Goal: Book appointment/travel/reservation

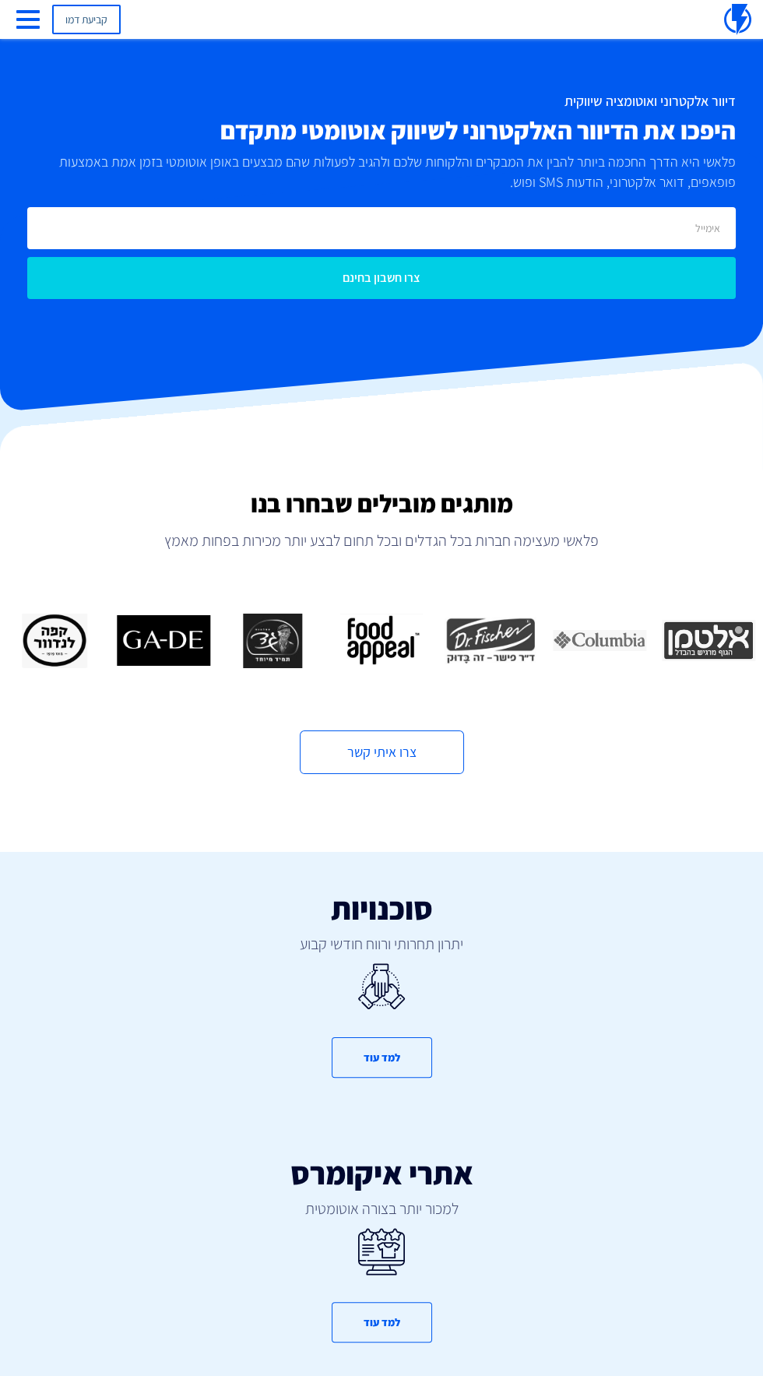
click at [58, 26] on link "קביעת דמו" at bounding box center [86, 20] width 69 height 30
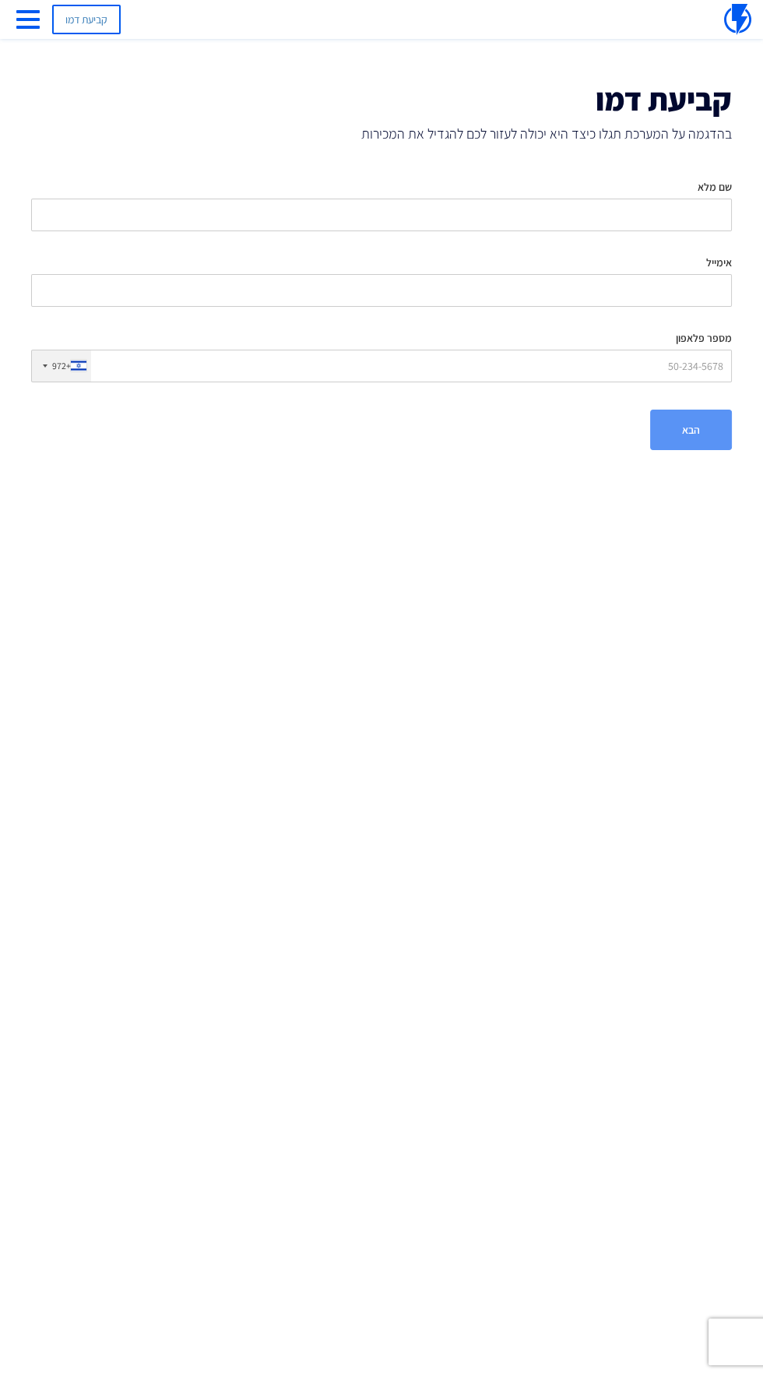
click at [35, 26] on span "button" at bounding box center [27, 27] width 23 height 3
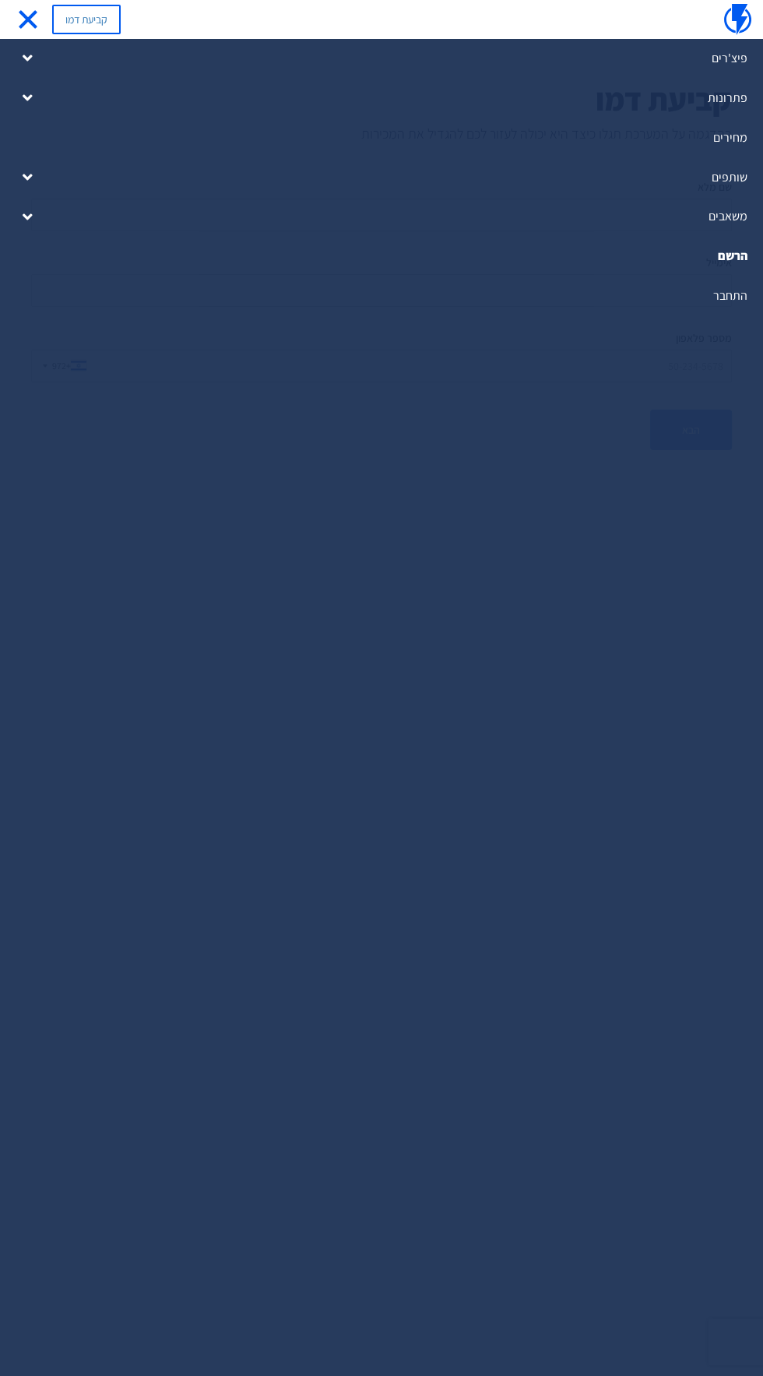
click at [720, 297] on link "התחבר" at bounding box center [381, 296] width 763 height 40
